Goal: Task Accomplishment & Management: Use online tool/utility

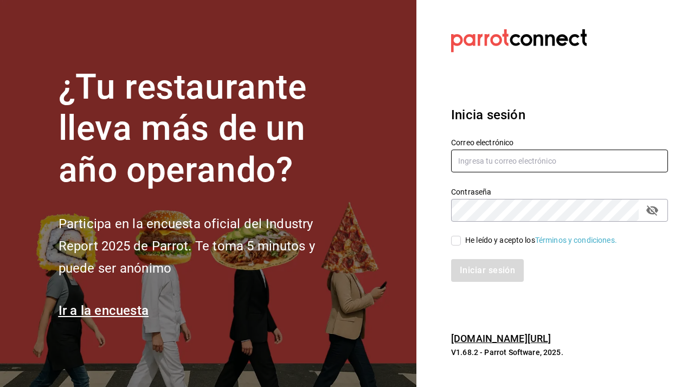
type input "javiersandovalm8@gmail.com"
click at [456, 242] on input "He leído y acepto los Términos y condiciones." at bounding box center [456, 241] width 10 height 10
checkbox input "true"
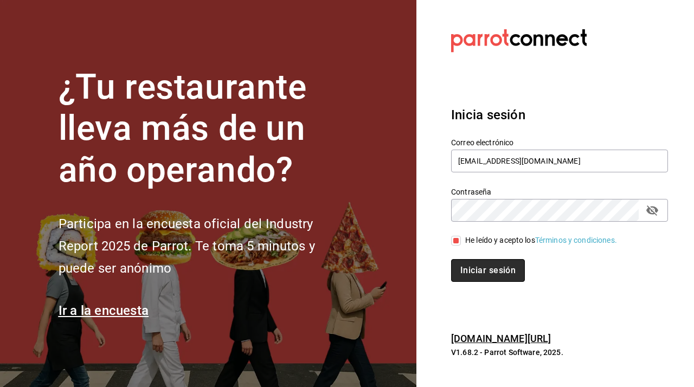
click at [474, 275] on button "Iniciar sesión" at bounding box center [488, 270] width 74 height 23
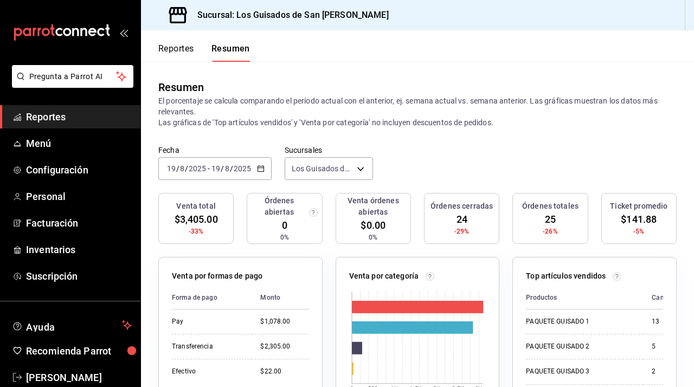
drag, startPoint x: 262, startPoint y: 168, endPoint x: 233, endPoint y: 177, distance: 30.0
click at [253, 169] on div "[DATE] [DATE] - [DATE] [DATE]" at bounding box center [214, 168] width 113 height 23
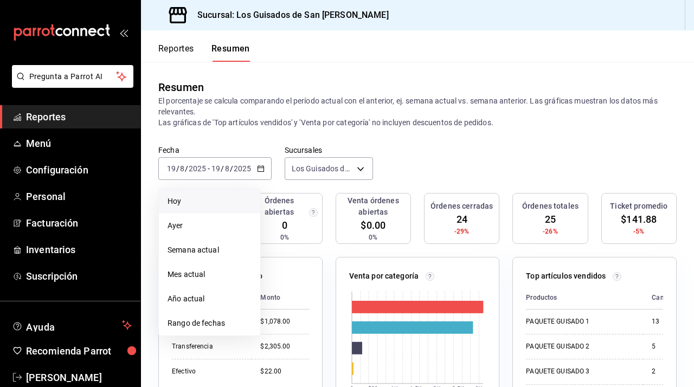
click at [212, 208] on li "Hoy" at bounding box center [209, 201] width 101 height 24
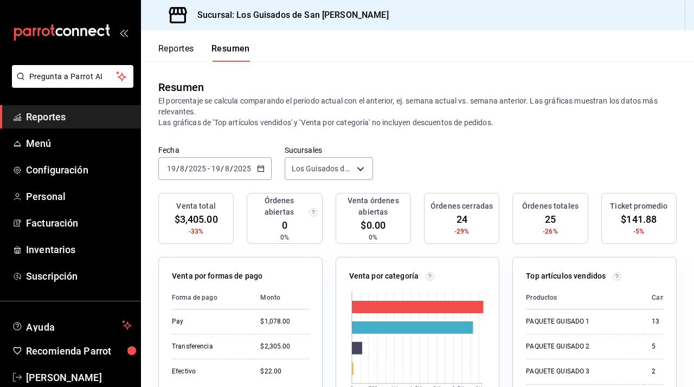
click at [262, 171] on icon "button" at bounding box center [261, 169] width 8 height 8
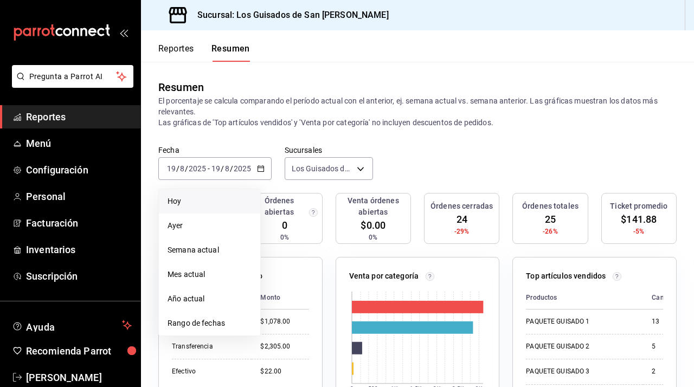
click at [225, 197] on span "Hoy" at bounding box center [209, 201] width 84 height 11
